Goal: Information Seeking & Learning: Find contact information

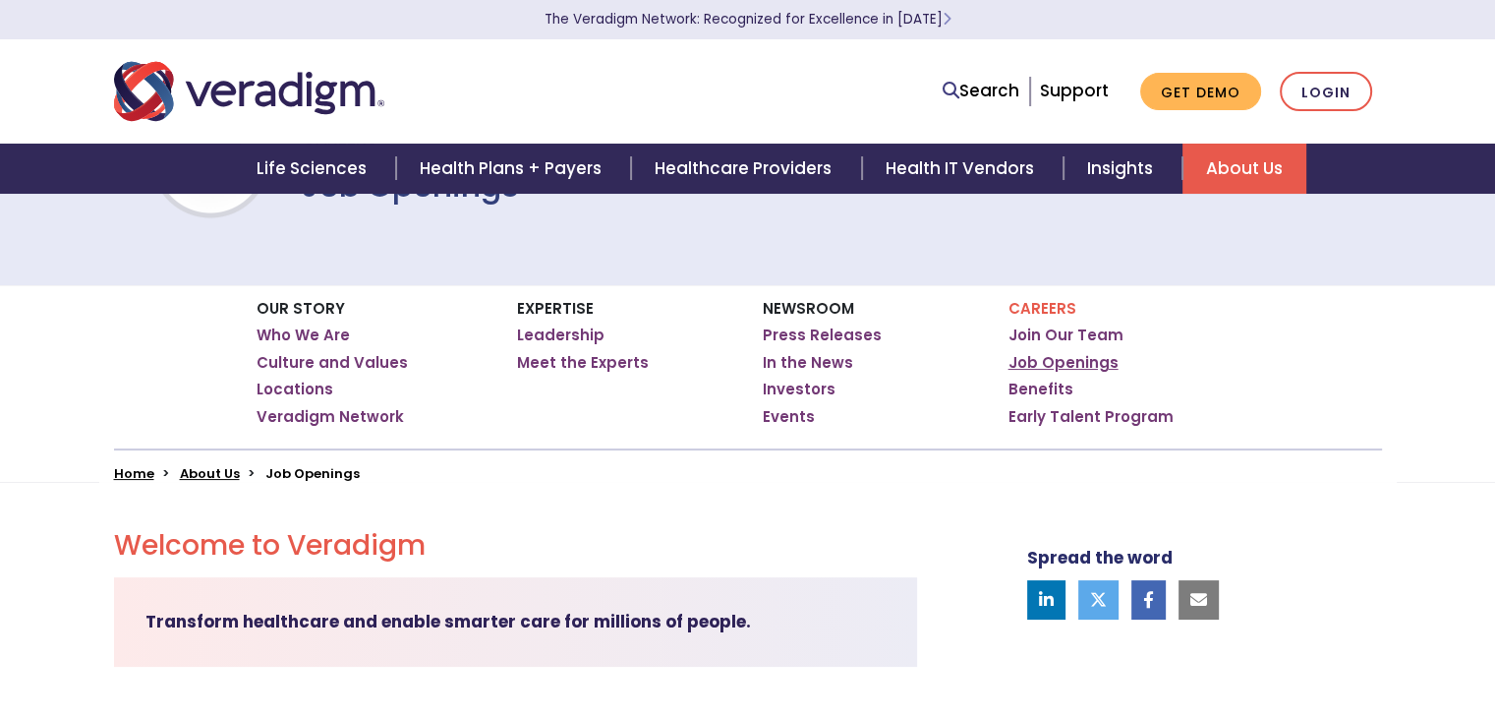
drag, startPoint x: 0, startPoint y: 0, endPoint x: 1074, endPoint y: 356, distance: 1131.9
click at [1074, 356] on link "Job Openings" at bounding box center [1064, 363] width 110 height 20
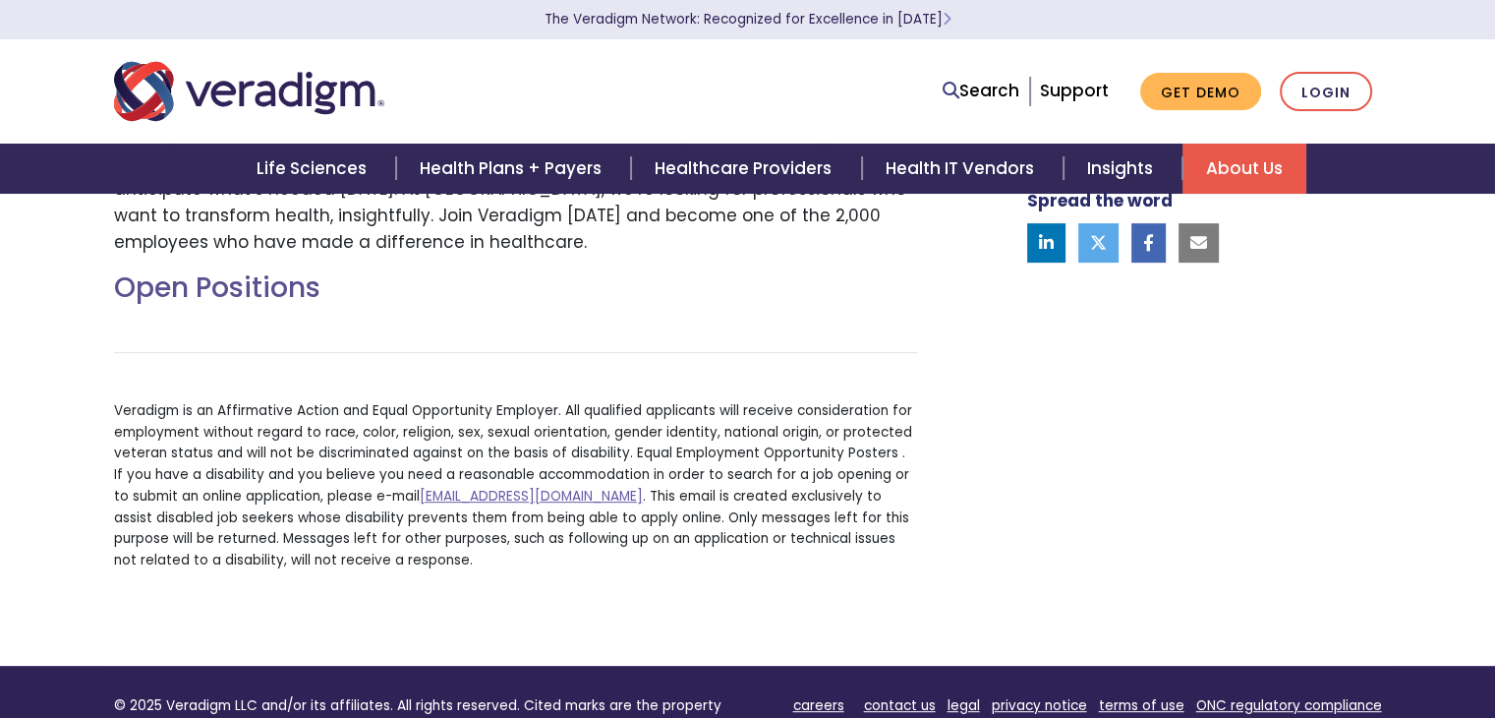
scroll to position [739, 0]
drag, startPoint x: 405, startPoint y: 497, endPoint x: 665, endPoint y: 494, distance: 259.6
click at [665, 494] on p "Veradigm is an Affirmative Action and Equal Opportunity Employer. All qualified…" at bounding box center [515, 485] width 803 height 171
copy p "[EMAIL_ADDRESS][DOMAIN_NAME]"
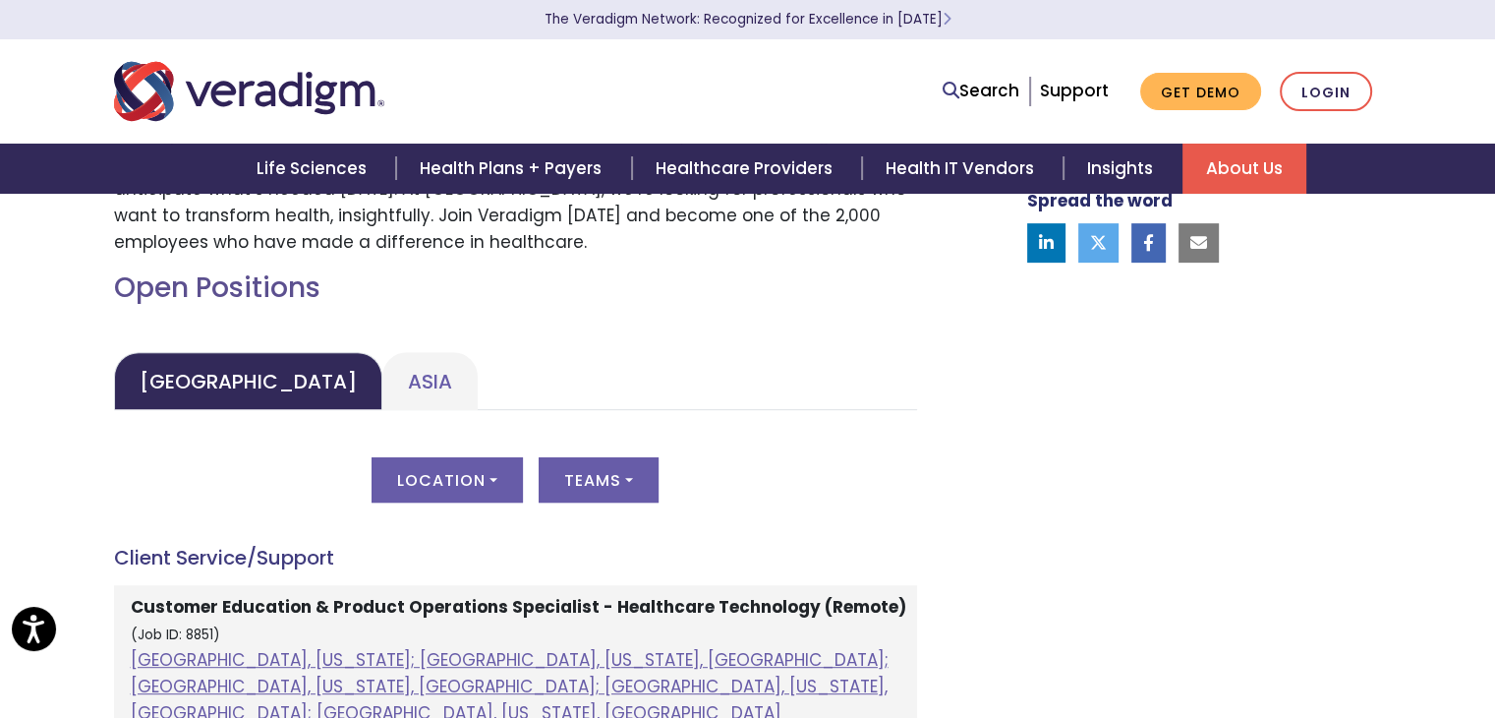
scroll to position [967, 0]
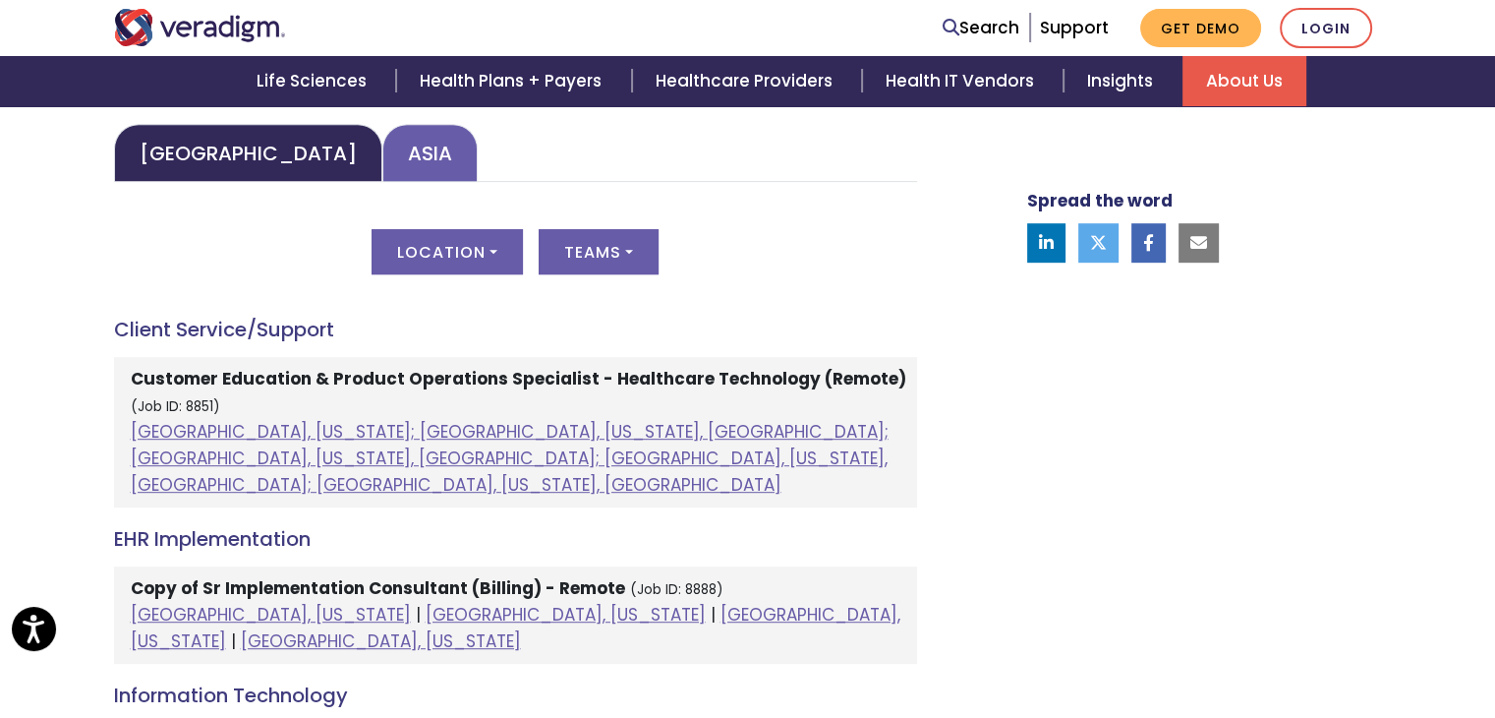
click at [382, 143] on link "Asia" at bounding box center [429, 153] width 95 height 58
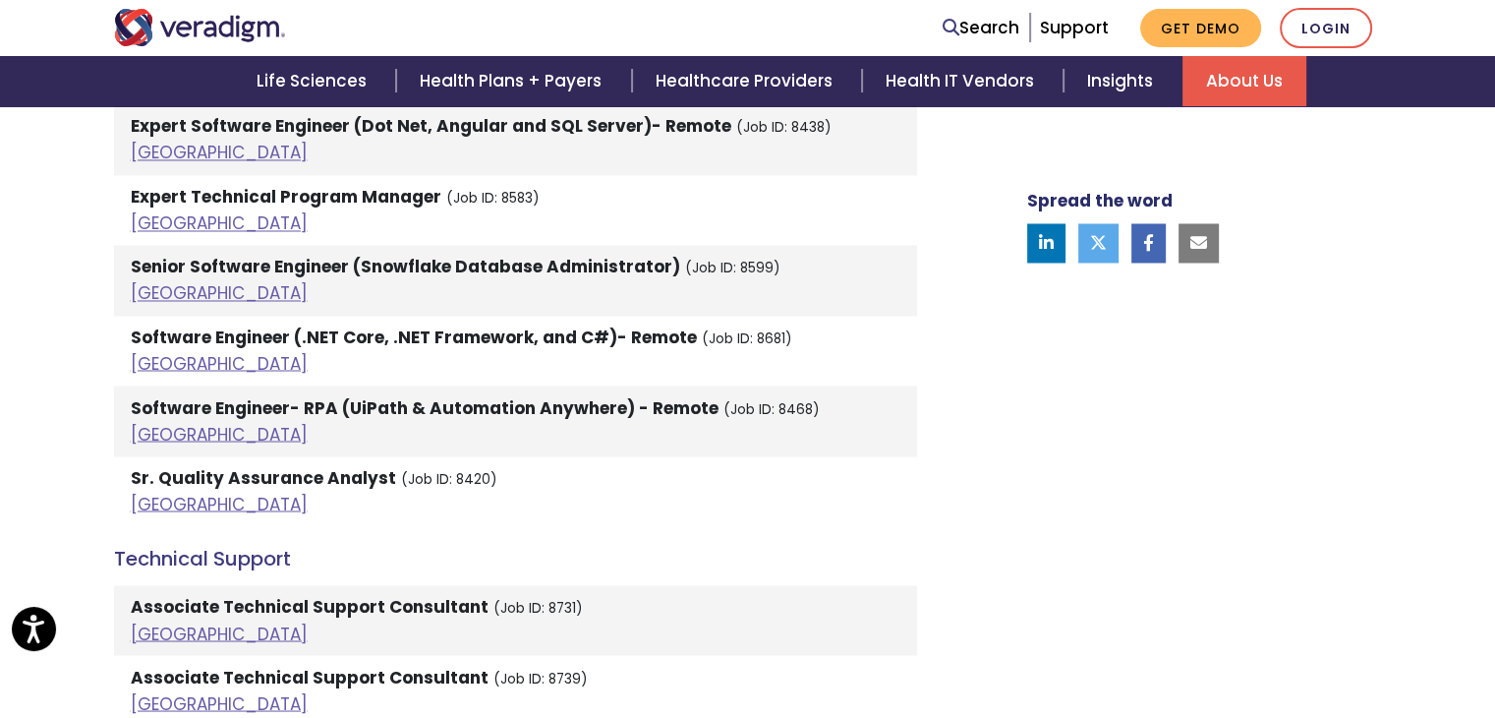
scroll to position [4128, 0]
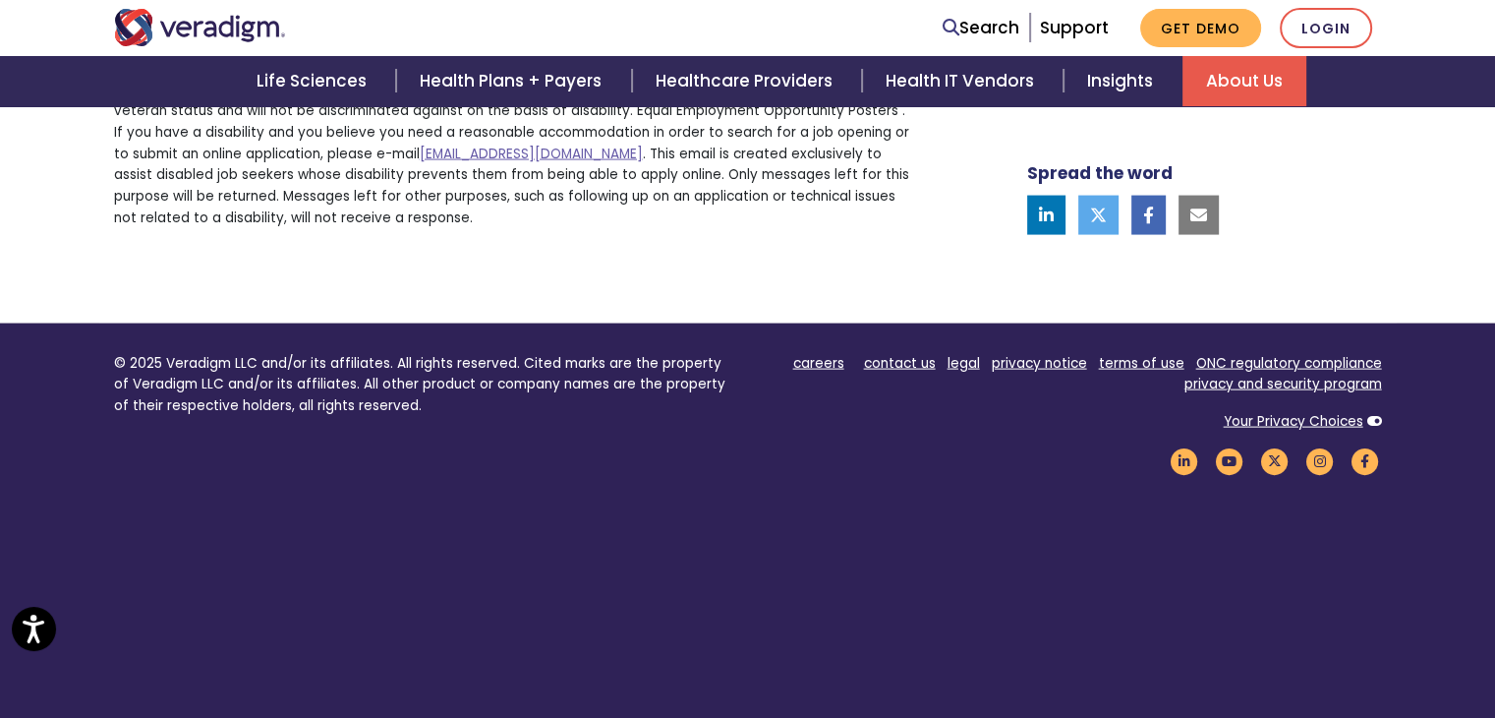
click at [794, 566] on footer "© 2025 Veradigm LLC and/or its affiliates. All rights reserved. Cited marks are…" at bounding box center [747, 529] width 1495 height 413
click at [803, 354] on link "careers" at bounding box center [818, 363] width 51 height 19
